Goal: Find contact information: Find contact information

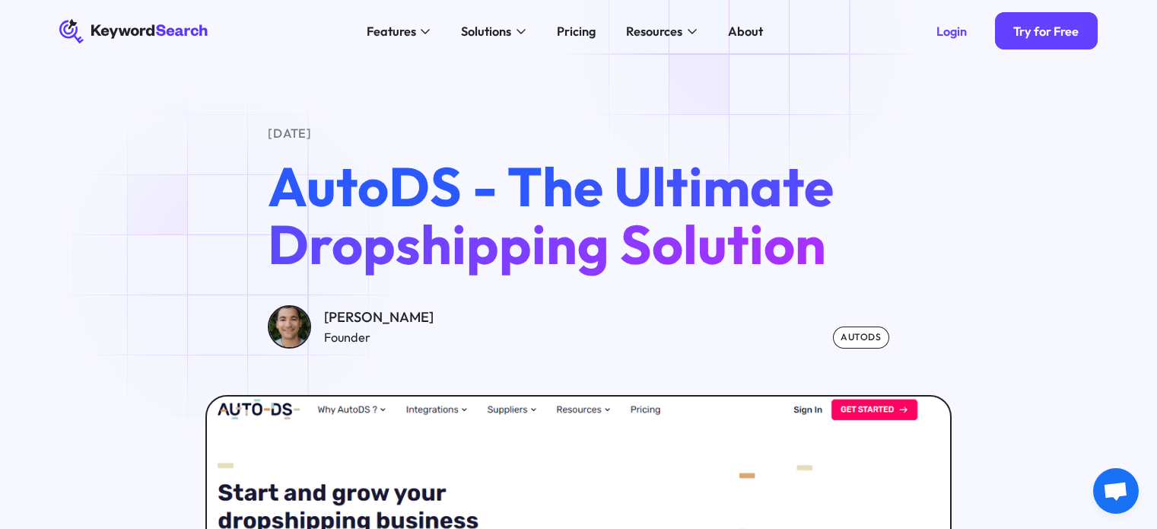
select select "English"
click at [748, 33] on div "About" at bounding box center [745, 31] width 35 height 19
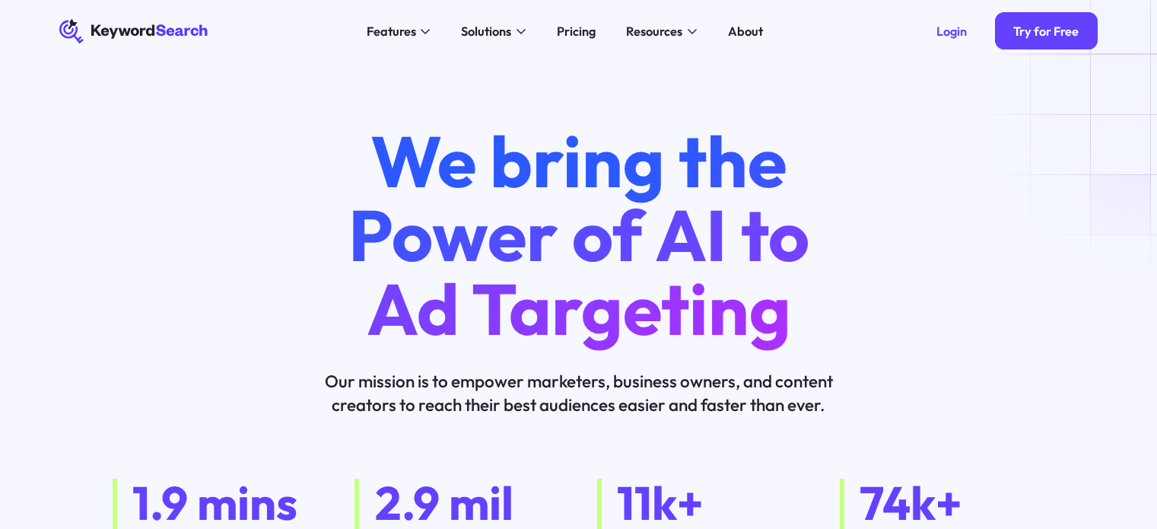
select select "English"
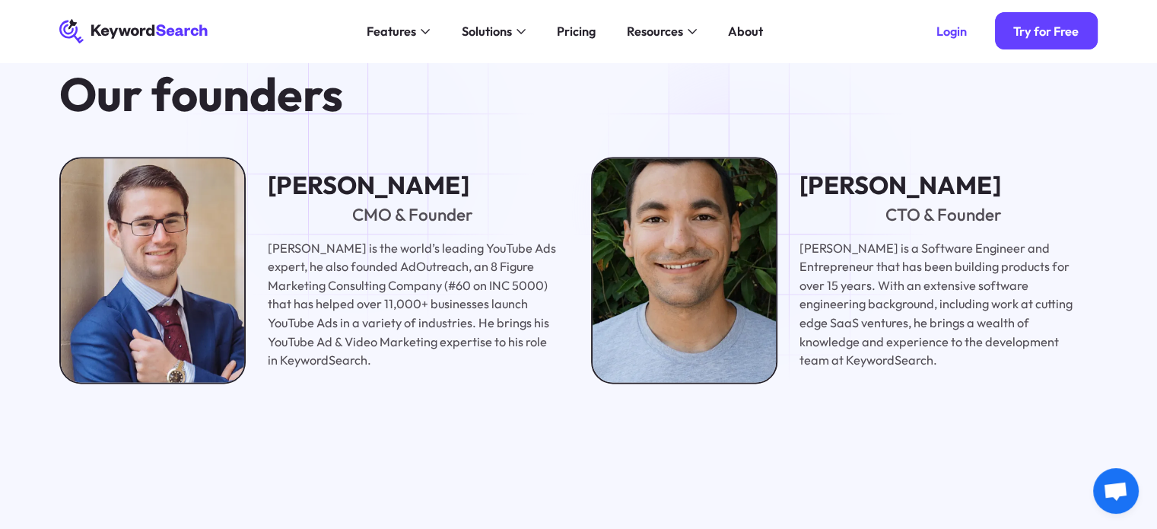
scroll to position [2055, 0]
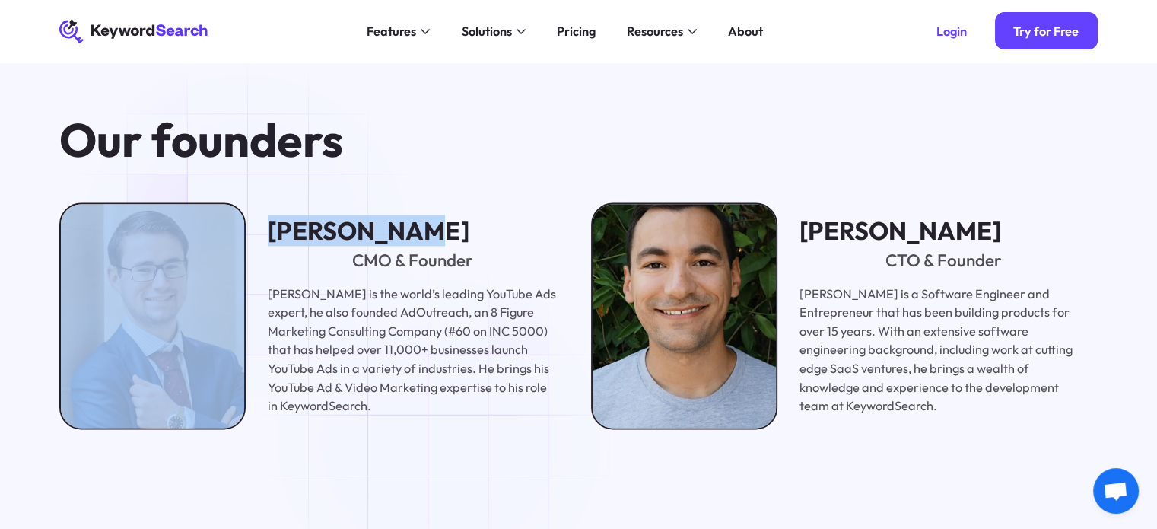
drag, startPoint x: 386, startPoint y: 231, endPoint x: 247, endPoint y: 237, distance: 138.6
click at [247, 237] on div "Aleric Heck CMO & Founder Aleric Heck is the world’s leading YouTube Ads expert…" at bounding box center [308, 315] width 498 height 226
copy div "Aleric Heck"
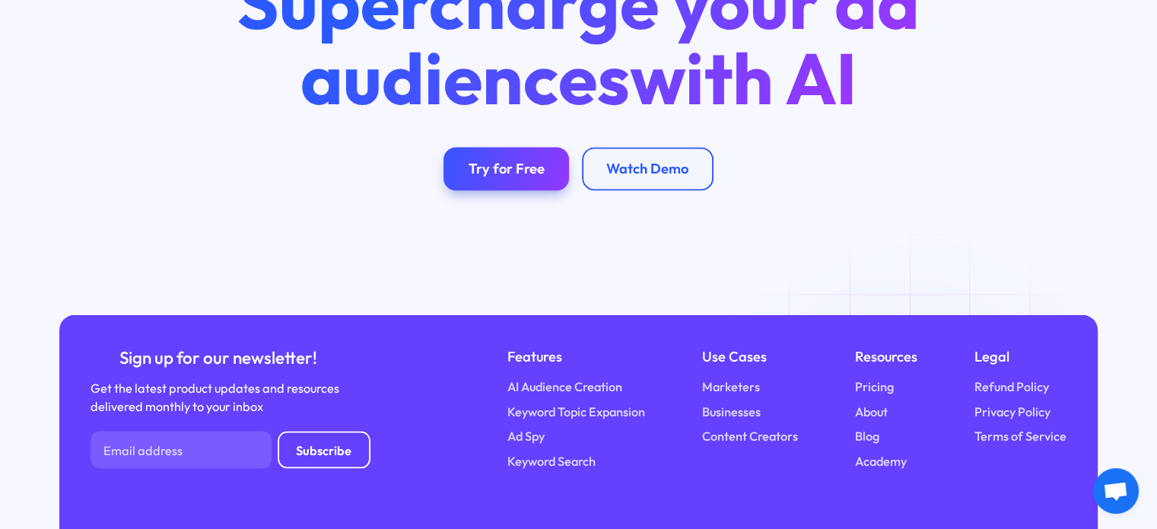
scroll to position [3145, 0]
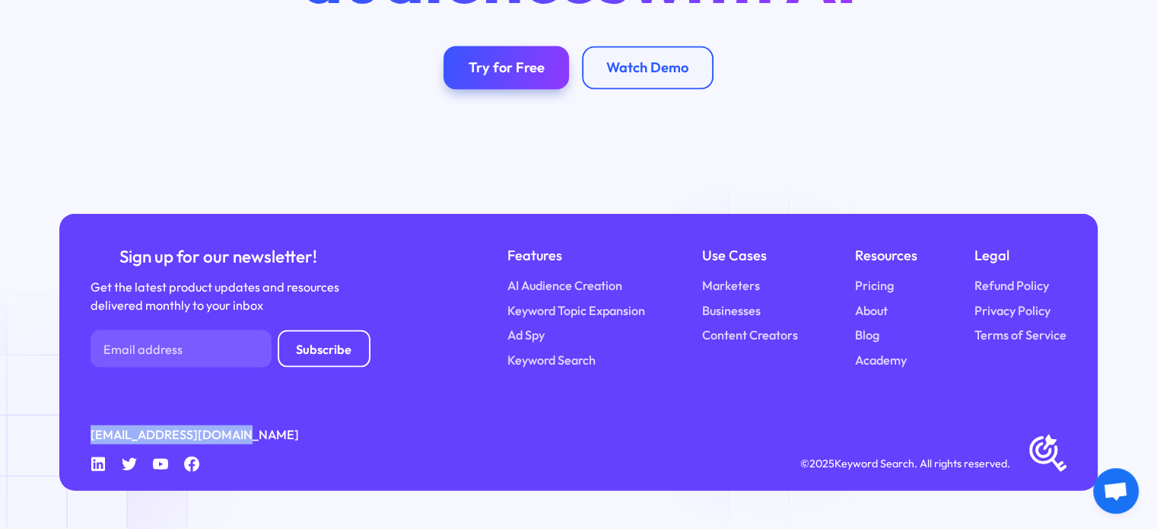
drag, startPoint x: 222, startPoint y: 448, endPoint x: 98, endPoint y: 427, distance: 125.9
click at [82, 447] on div "Sign up for our newsletter! Get the latest product updates and resources delive…" at bounding box center [578, 352] width 1038 height 277
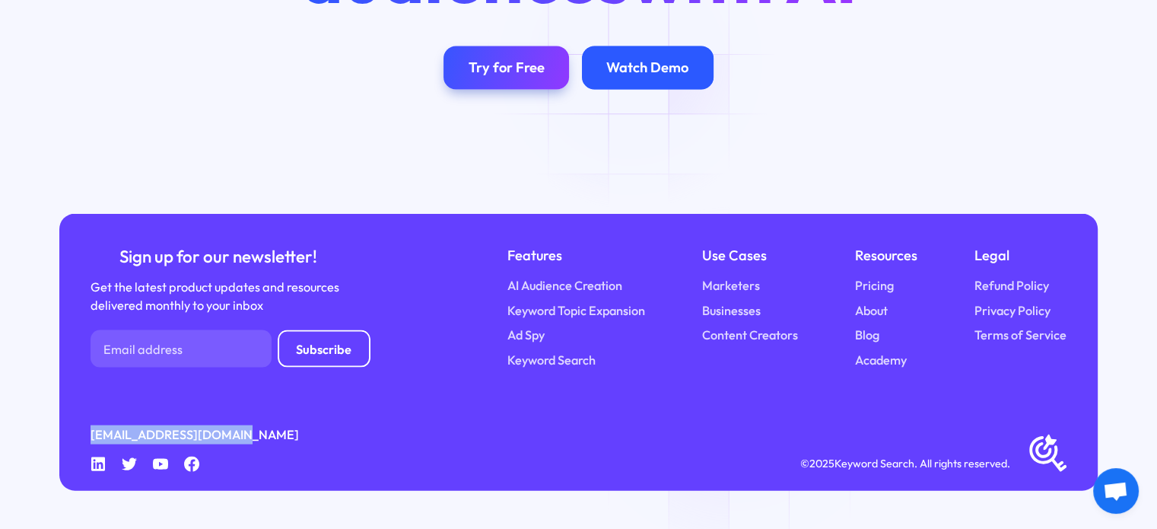
copy link "[EMAIL_ADDRESS][DOMAIN_NAME]"
